Goal: Find specific page/section: Find specific page/section

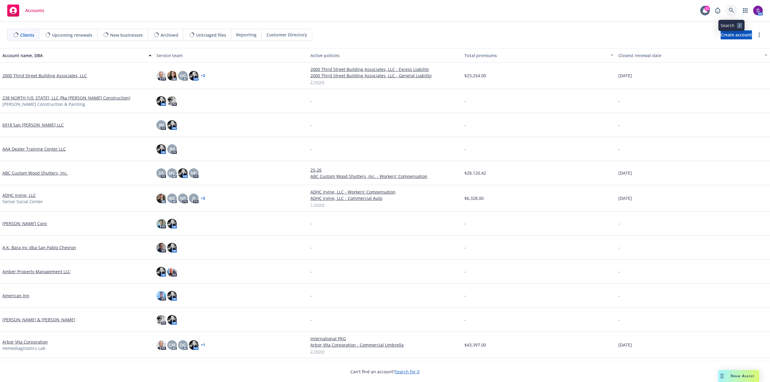
click at [731, 11] on icon at bounding box center [731, 10] width 5 height 5
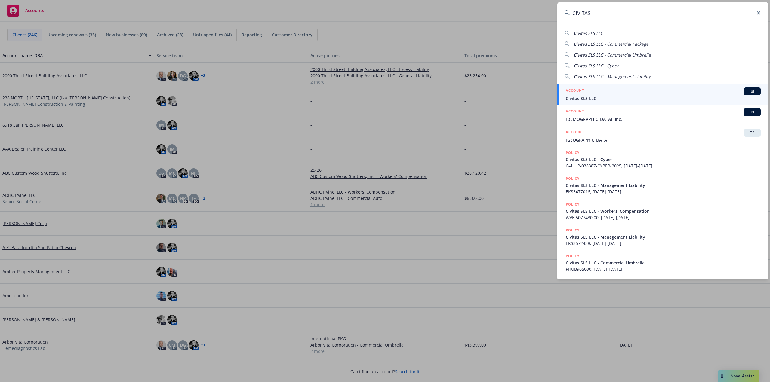
type input "CIVITAS"
click at [598, 101] on span "Civitas SLS LLC" at bounding box center [663, 98] width 195 height 6
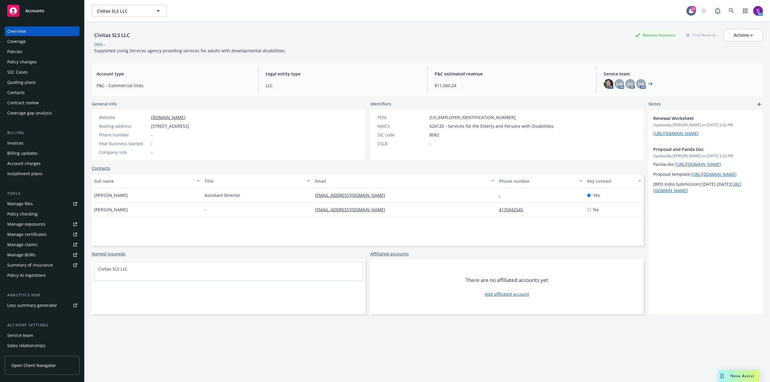
click at [24, 51] on div "Policies" at bounding box center [42, 52] width 70 height 10
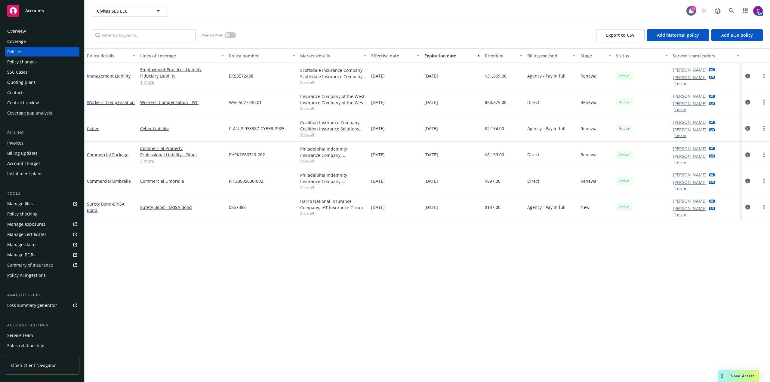
click at [146, 162] on link "3 more" at bounding box center [182, 161] width 84 height 6
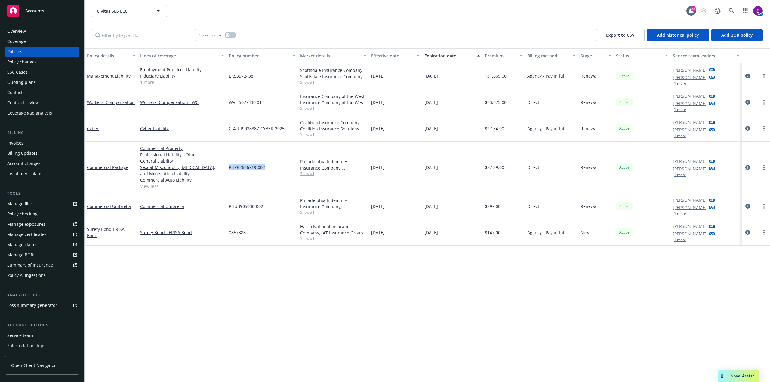
drag, startPoint x: 266, startPoint y: 170, endPoint x: 229, endPoint y: 169, distance: 36.4
click at [229, 169] on div "PHPK2666719-002" at bounding box center [261, 168] width 71 height 52
copy span "PHPK2666719-002"
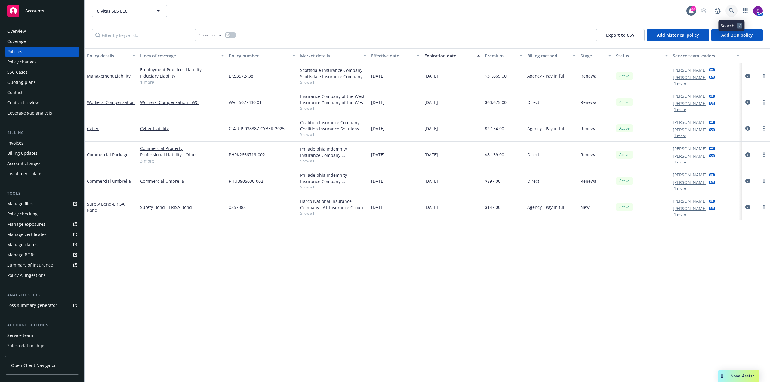
click at [729, 10] on icon at bounding box center [731, 10] width 5 height 5
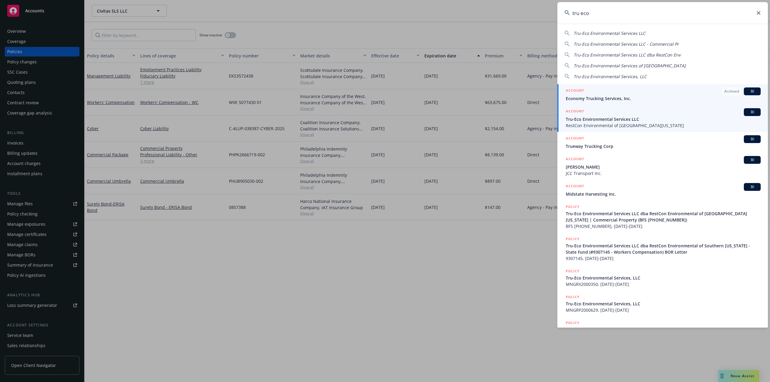
type input "tru eco"
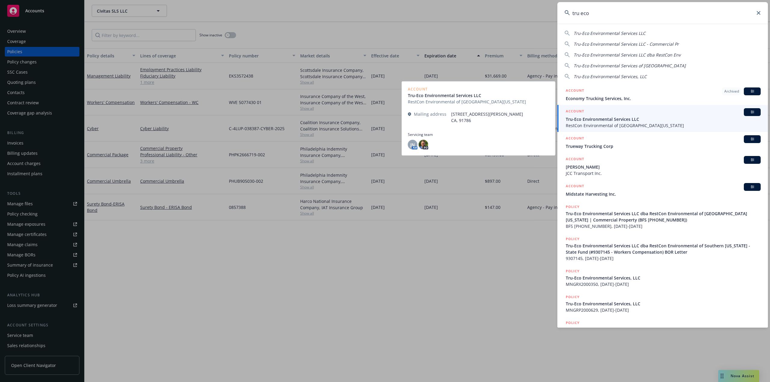
click at [606, 121] on span "Tru-Eco Environmental Services LLC" at bounding box center [663, 119] width 195 height 6
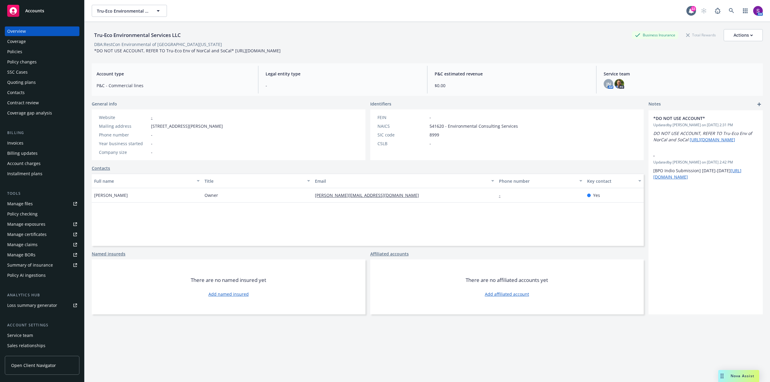
click at [23, 50] on div "Policies" at bounding box center [42, 52] width 70 height 10
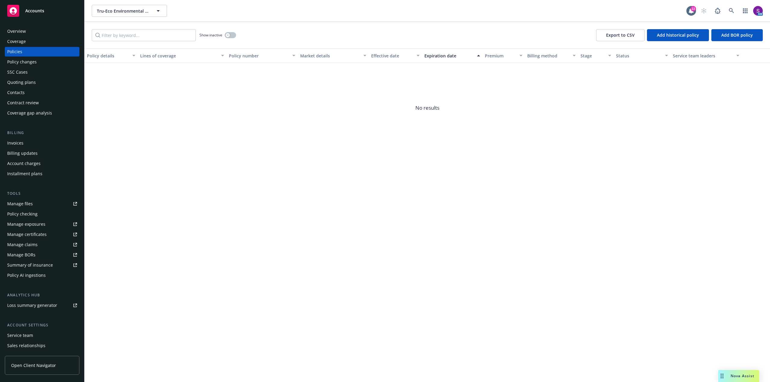
click at [29, 33] on div "Overview" at bounding box center [42, 31] width 70 height 10
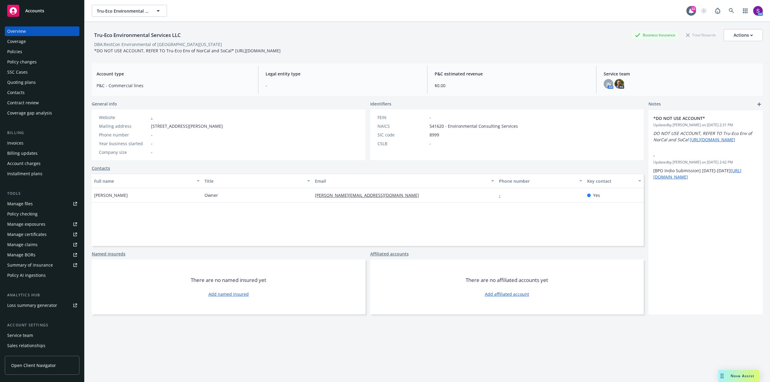
click at [30, 52] on div "Policies" at bounding box center [42, 52] width 70 height 10
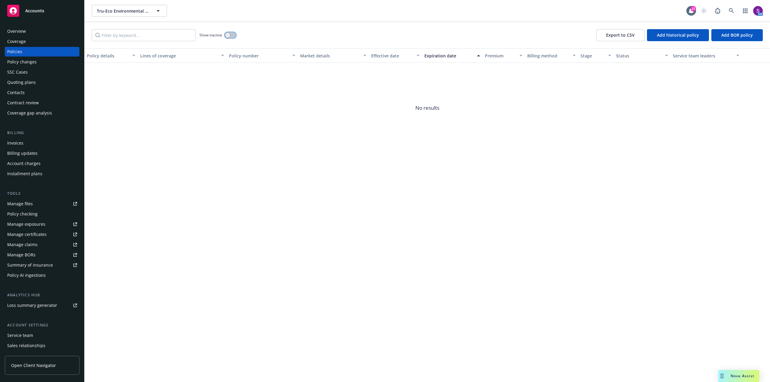
click at [226, 36] on div "button" at bounding box center [228, 35] width 4 height 4
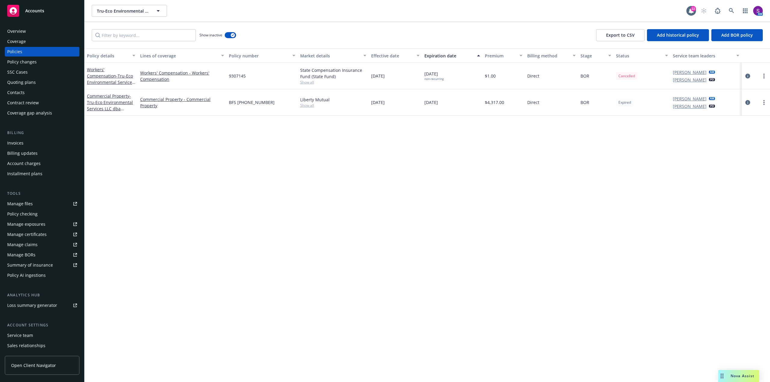
click at [23, 32] on div "Overview" at bounding box center [16, 31] width 19 height 10
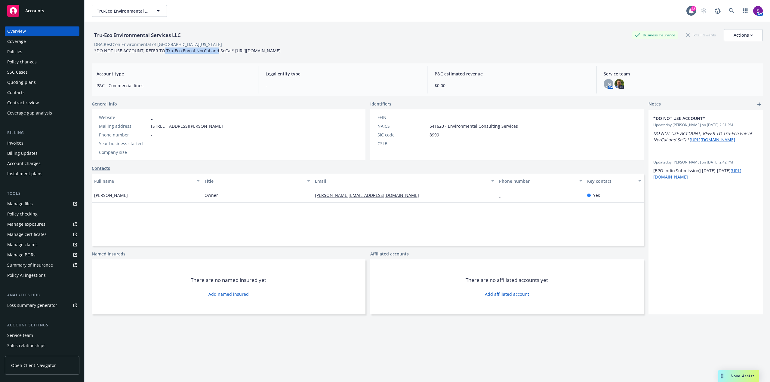
drag, startPoint x: 164, startPoint y: 50, endPoint x: 216, endPoint y: 52, distance: 52.1
click at [216, 52] on span "*DO NOT USE ACCOUNT, REFER TO Tru-Eco Env of NorCal and SoCal* [URL][DOMAIN_NAM…" at bounding box center [187, 51] width 186 height 6
copy span "Tru-Eco Env of NorCal and"
click at [729, 10] on icon at bounding box center [731, 10] width 5 height 5
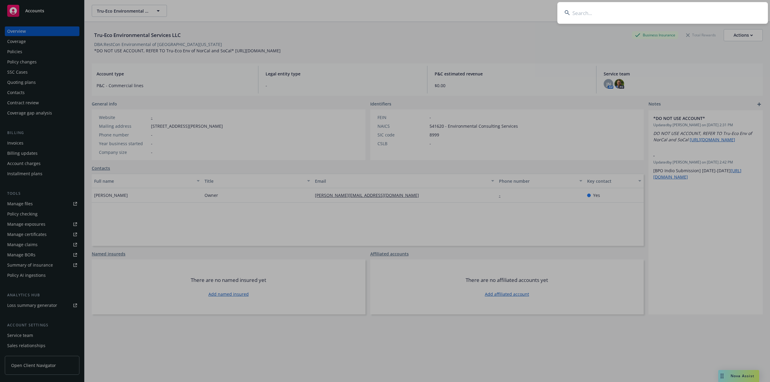
click at [663, 14] on input at bounding box center [662, 13] width 210 height 22
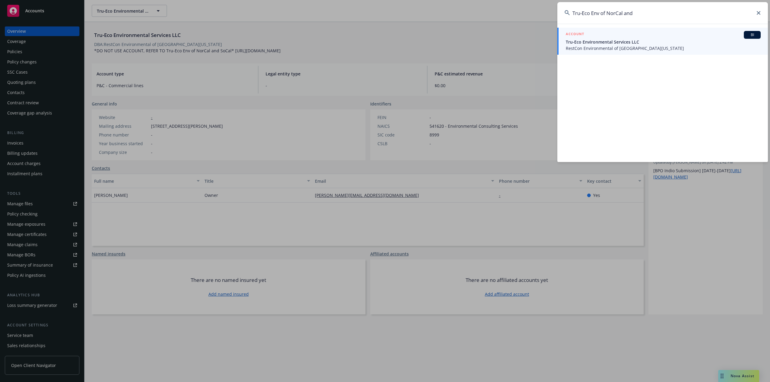
type input "Tru-Eco Env of NorCal and"
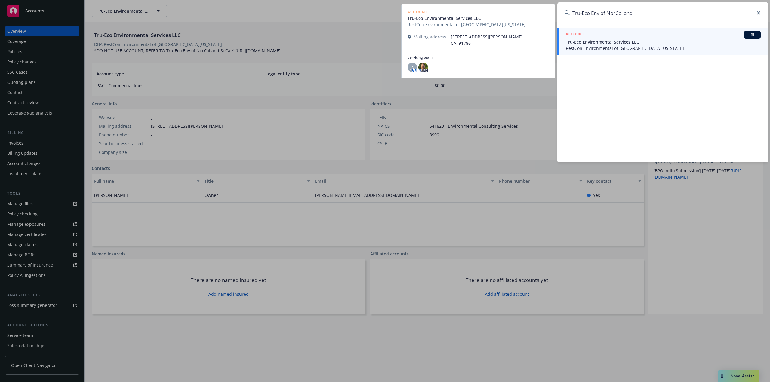
click at [643, 43] on span "Tru-Eco Environmental Services LLC" at bounding box center [663, 42] width 195 height 6
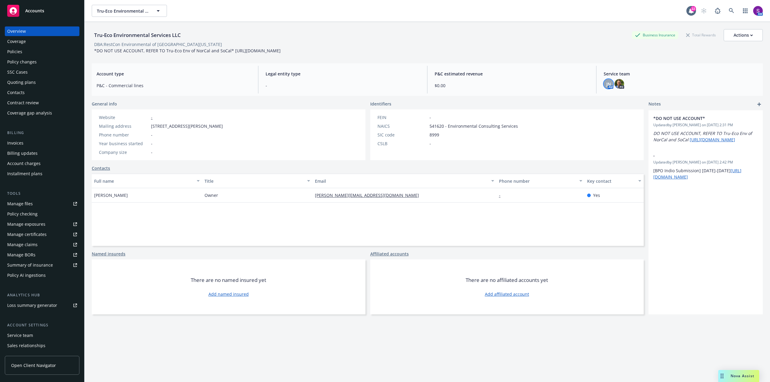
click at [606, 87] on span "JN" at bounding box center [608, 84] width 5 height 6
click at [507, 54] on div "Tru-Eco Environmental Services LLC Business Insurance Total Rewards Actions DBA…" at bounding box center [427, 41] width 671 height 25
drag, startPoint x: 239, startPoint y: 51, endPoint x: 298, endPoint y: 60, distance: 59.0
click at [283, 54] on div "*DO NOT USE ACCOUNT, REFER TO Tru-Eco Env of NorCal and SoCal* [URL][DOMAIN_NAM…" at bounding box center [187, 51] width 191 height 6
copy span "[URL][DOMAIN_NAME]"
